Goal: Navigation & Orientation: Find specific page/section

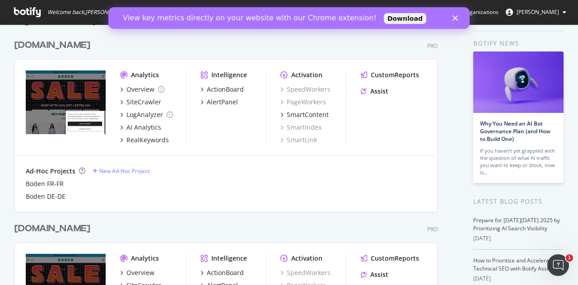
scroll to position [2, 0]
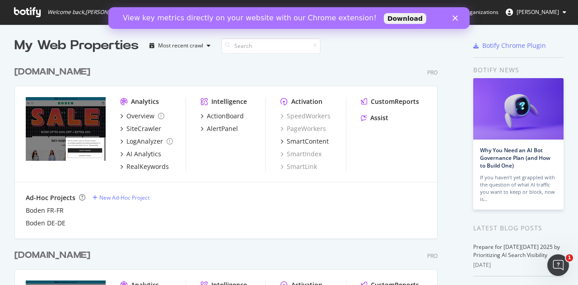
click at [453, 19] on icon "Close" at bounding box center [454, 17] width 5 height 5
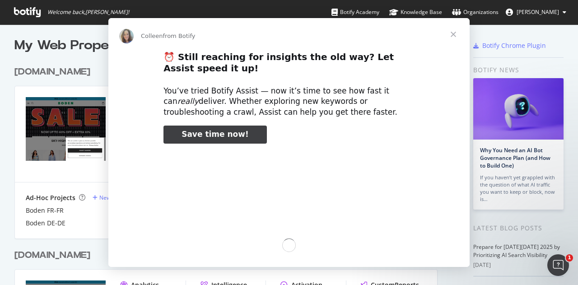
scroll to position [0, 0]
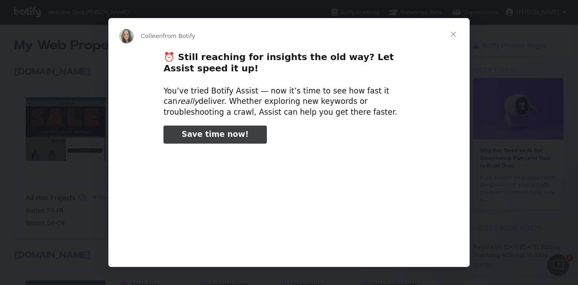
type input "25568"
click at [453, 39] on span "Close" at bounding box center [453, 34] width 33 height 33
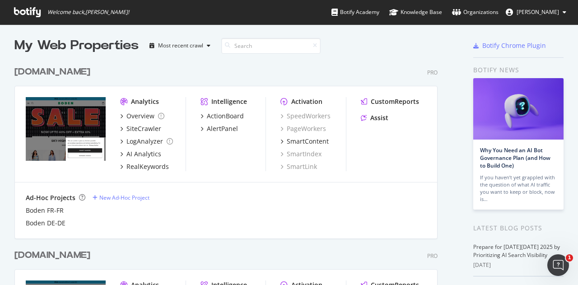
click at [545, 7] on button "[PERSON_NAME]" at bounding box center [535, 12] width 75 height 14
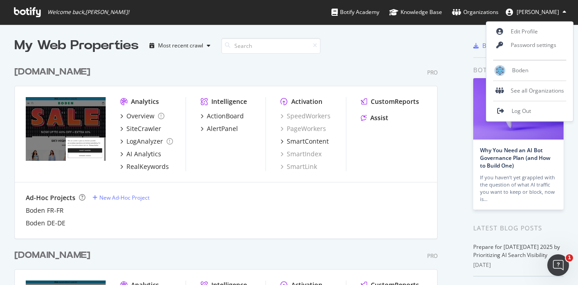
click at [325, 73] on div "[DOMAIN_NAME] Pro" at bounding box center [225, 71] width 423 height 13
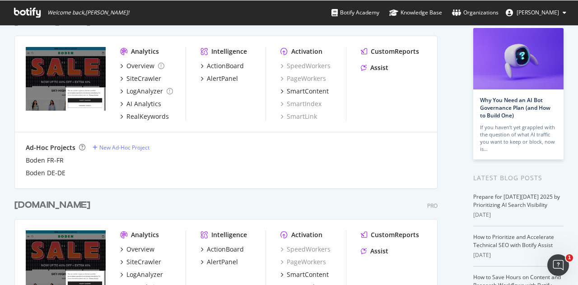
scroll to position [278, 564]
